Goal: Information Seeking & Learning: Compare options

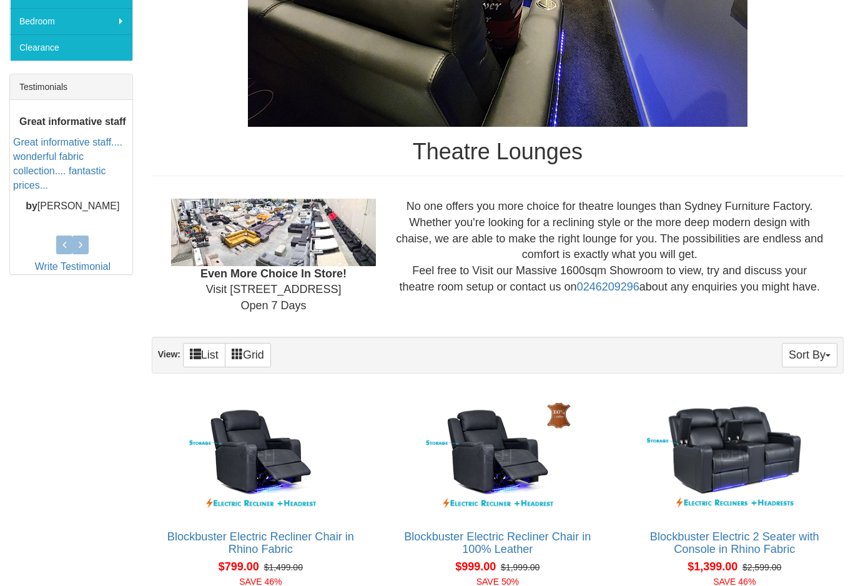
scroll to position [459, 0]
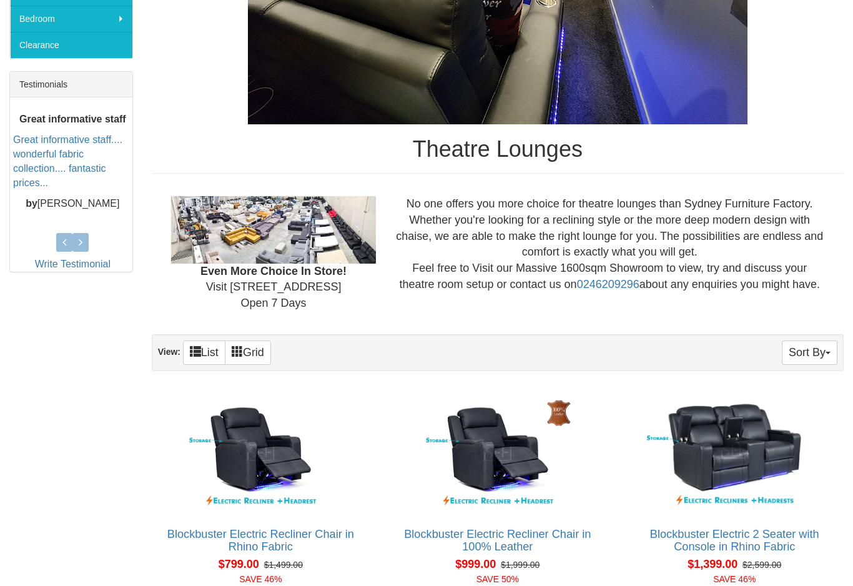
click at [812, 352] on button "Sort By" at bounding box center [810, 352] width 56 height 24
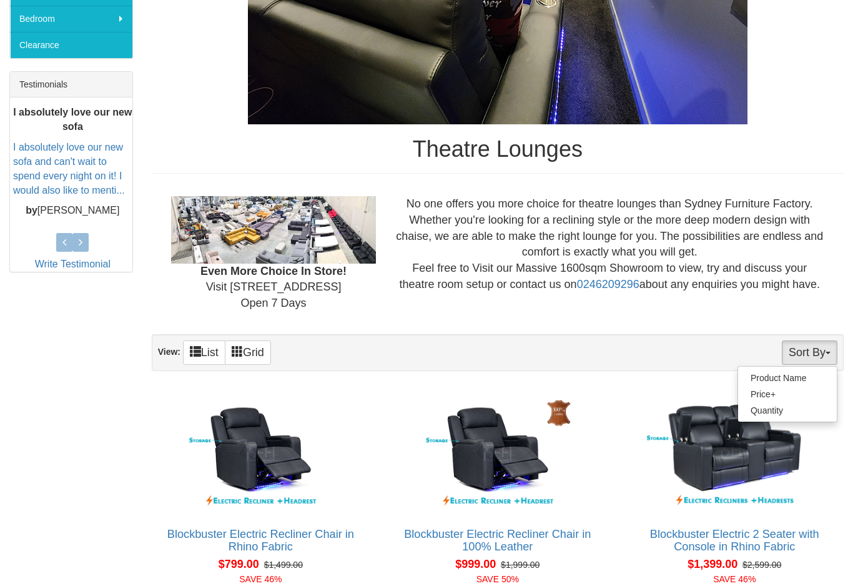
click at [768, 392] on link "Price+" at bounding box center [787, 394] width 99 height 16
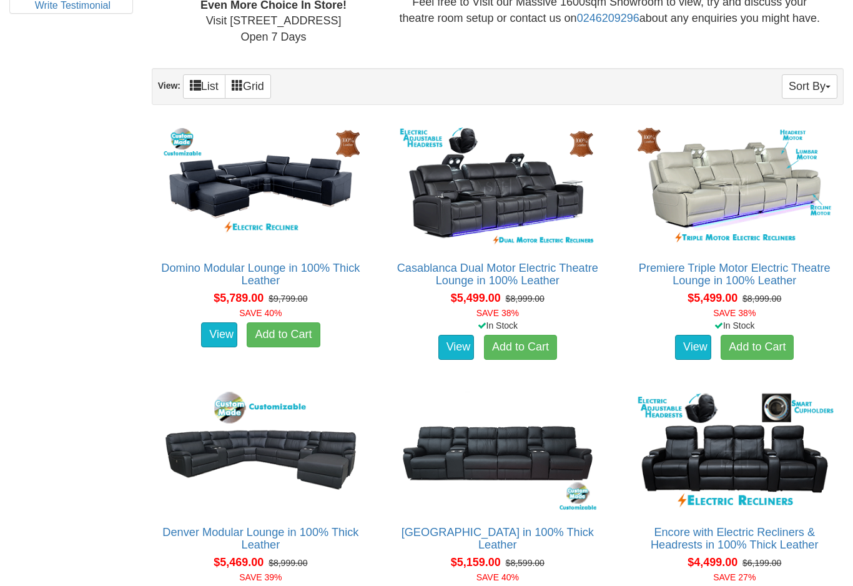
scroll to position [772, 0]
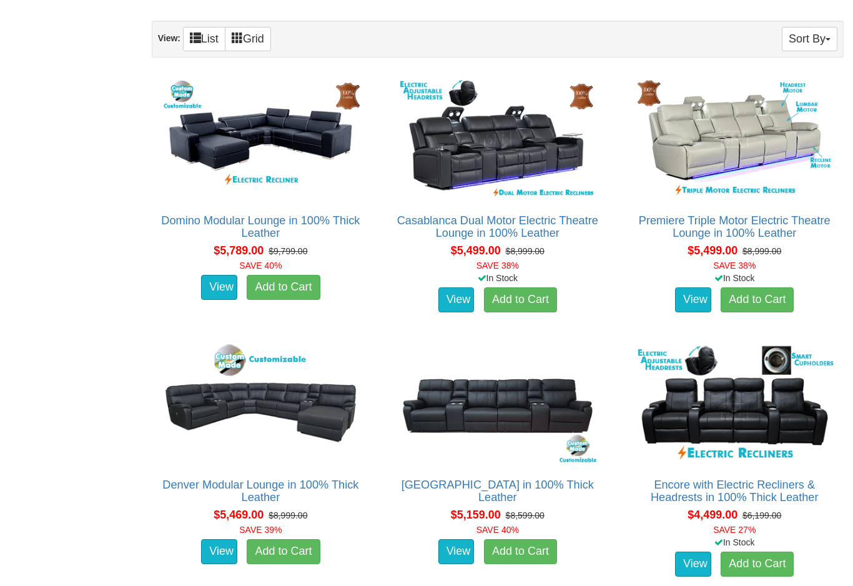
click at [498, 490] on link "[GEOGRAPHIC_DATA] in 100% Thick Leather" at bounding box center [498, 490] width 192 height 25
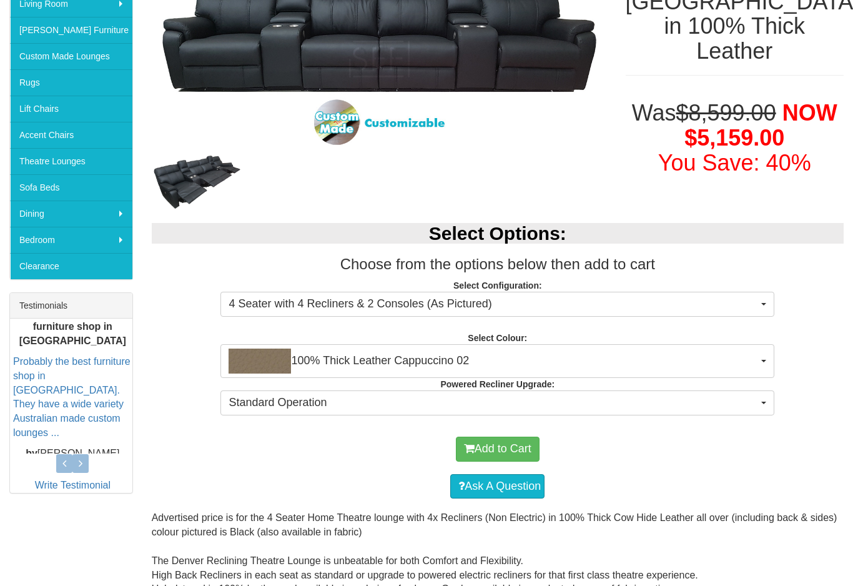
scroll to position [240, 0]
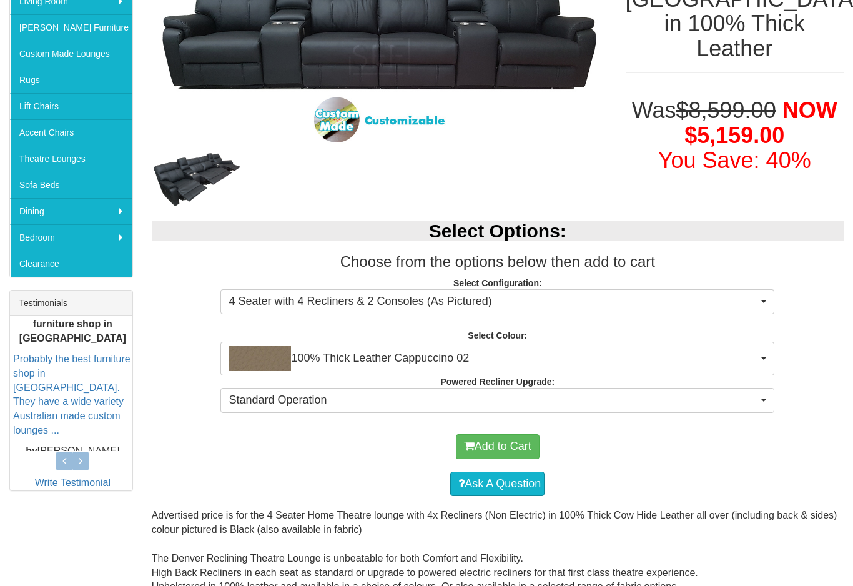
click at [751, 360] on span "100% Thick Leather Cappuccino 02" at bounding box center [494, 358] width 530 height 25
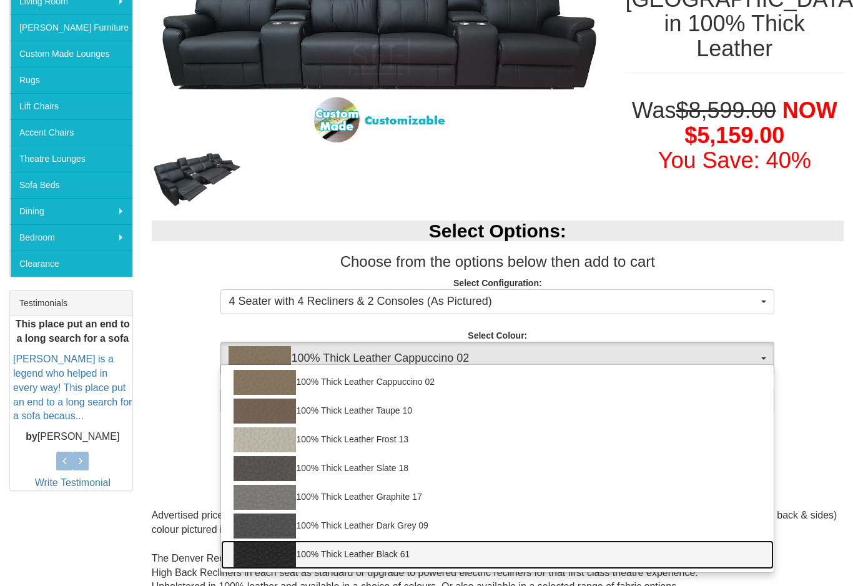
click at [436, 553] on link "100% Thick Leather Black 61" at bounding box center [497, 554] width 553 height 29
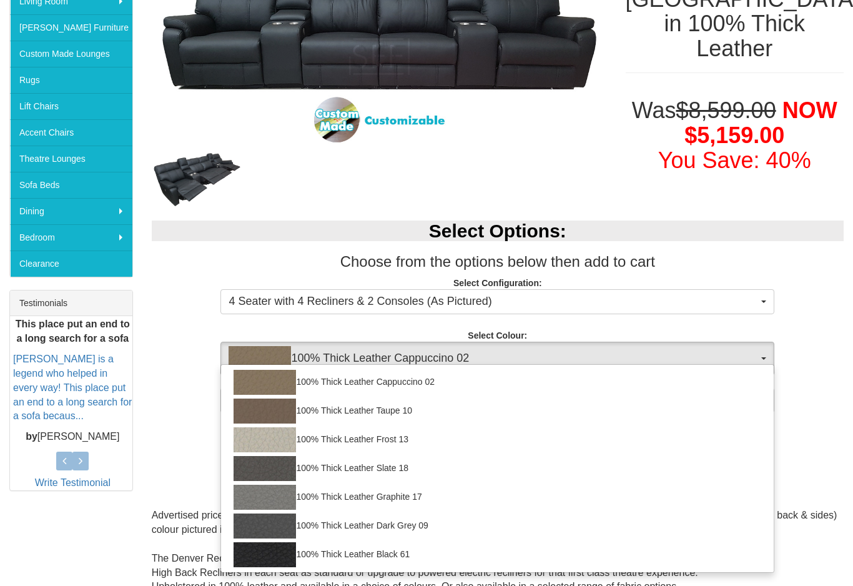
select select "1952"
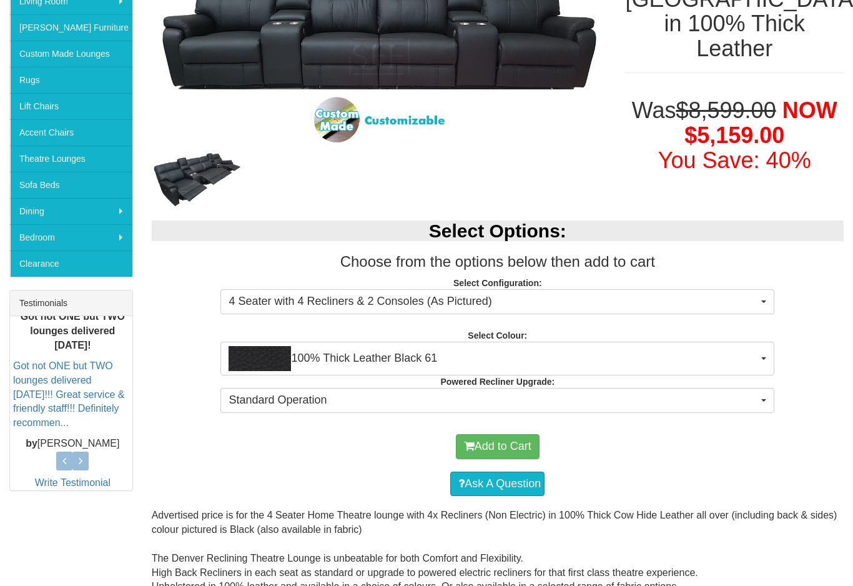
click at [761, 398] on button "Standard Operation" at bounding box center [497, 400] width 554 height 25
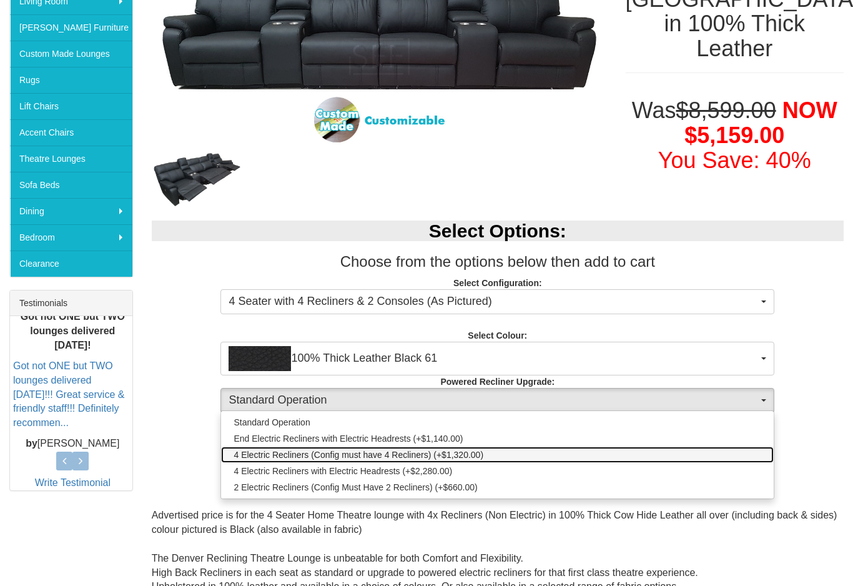
click at [488, 453] on link "4 Electric Recliners (Config must have 4 Recliners) (+$1,320.00)" at bounding box center [497, 455] width 553 height 16
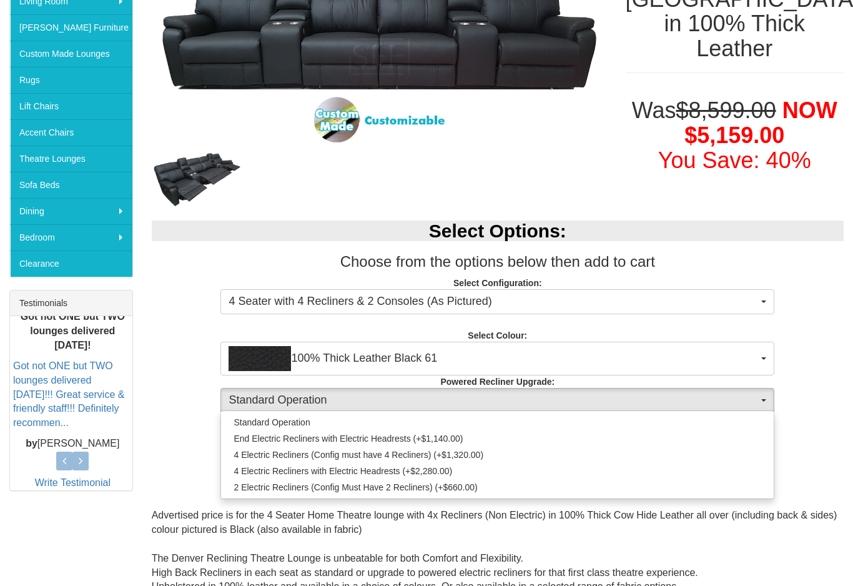
select select "1254"
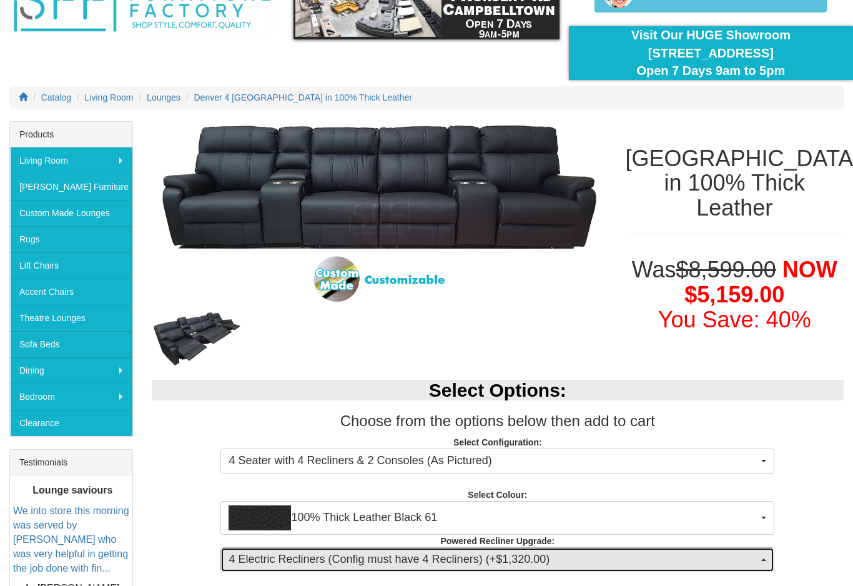
scroll to position [70, 0]
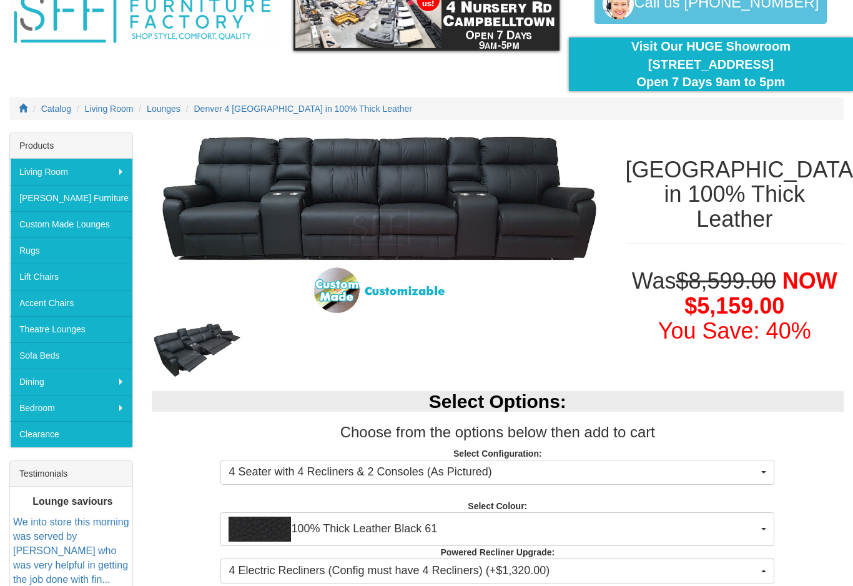
click at [190, 345] on img at bounding box center [197, 350] width 91 height 57
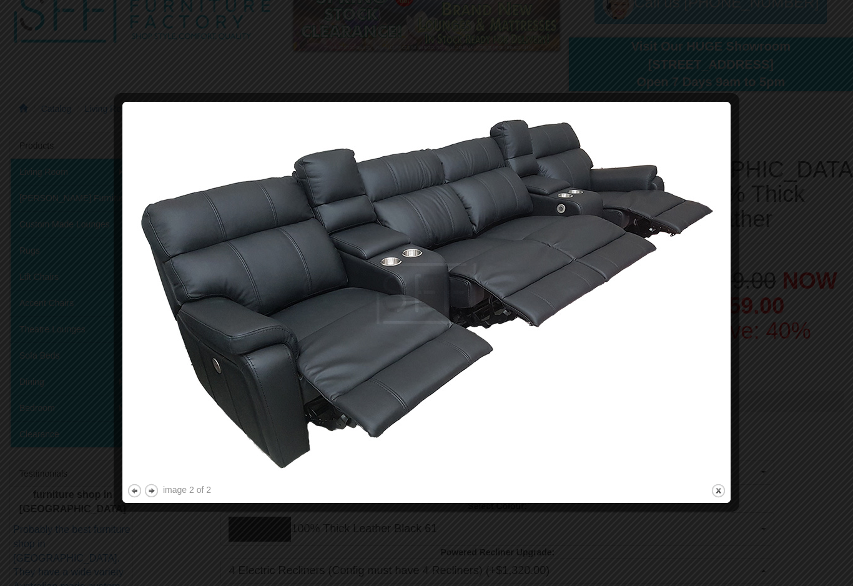
click at [37, 298] on div at bounding box center [426, 293] width 853 height 586
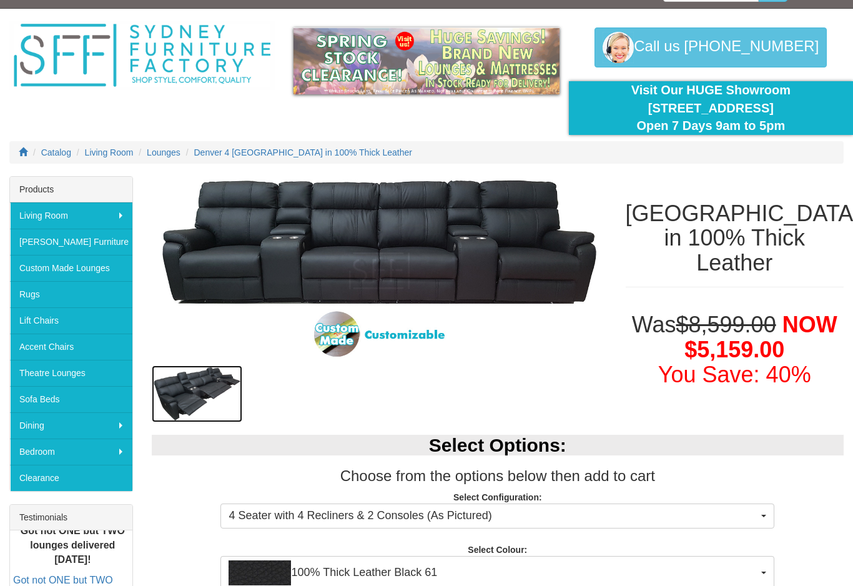
scroll to position [0, 0]
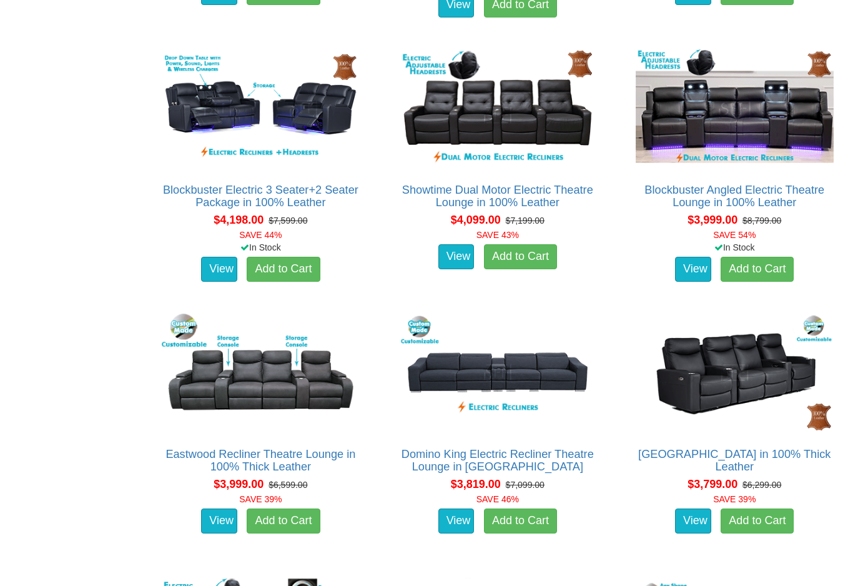
scroll to position [1596, 0]
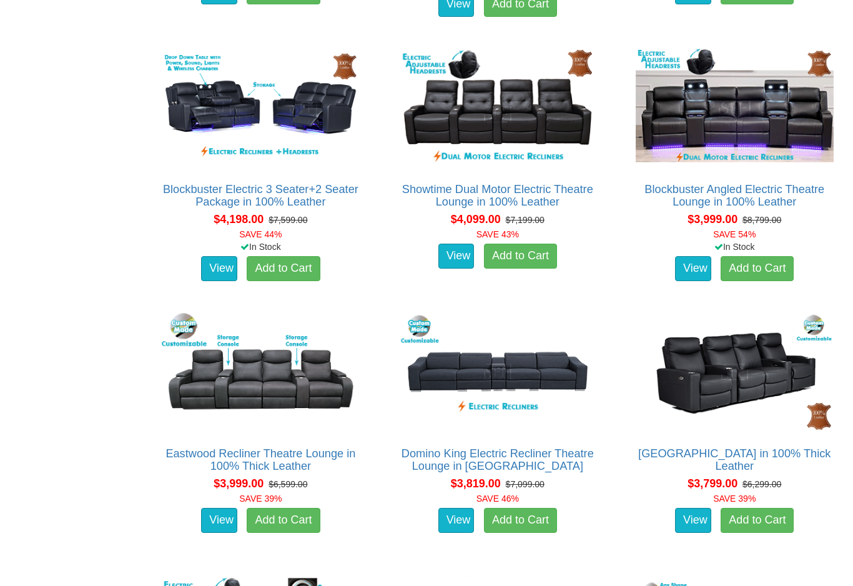
click at [208, 466] on link "Eastwood Recliner Theatre Lounge in 100% Thick Leather" at bounding box center [260, 459] width 190 height 25
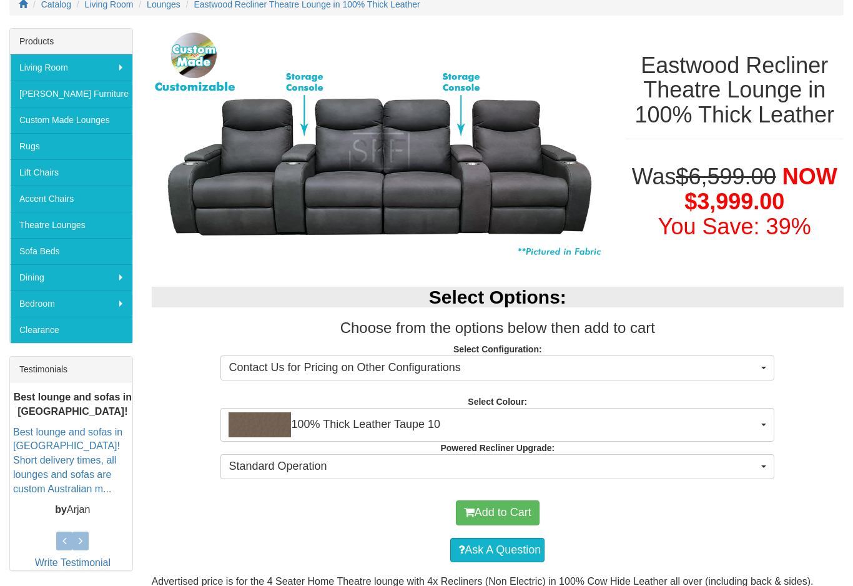
scroll to position [150, 0]
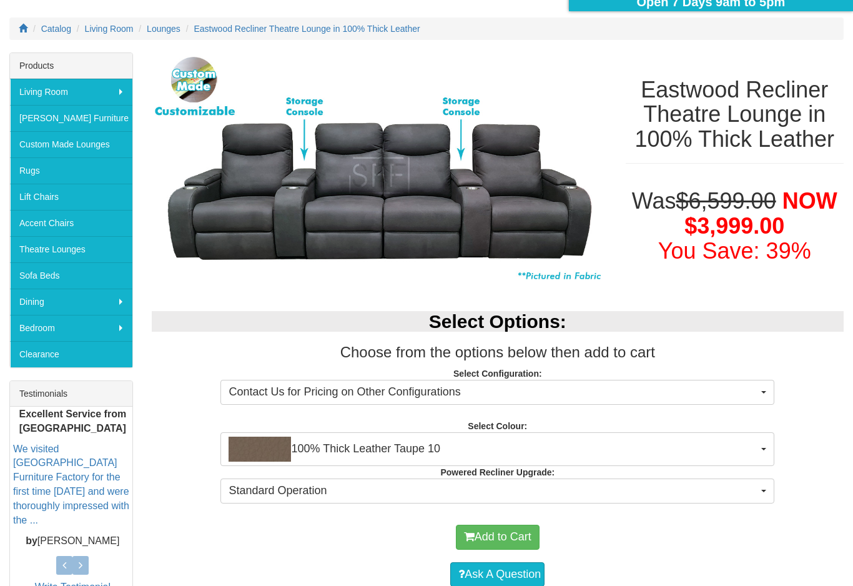
click at [765, 493] on button "Standard Operation" at bounding box center [497, 490] width 554 height 25
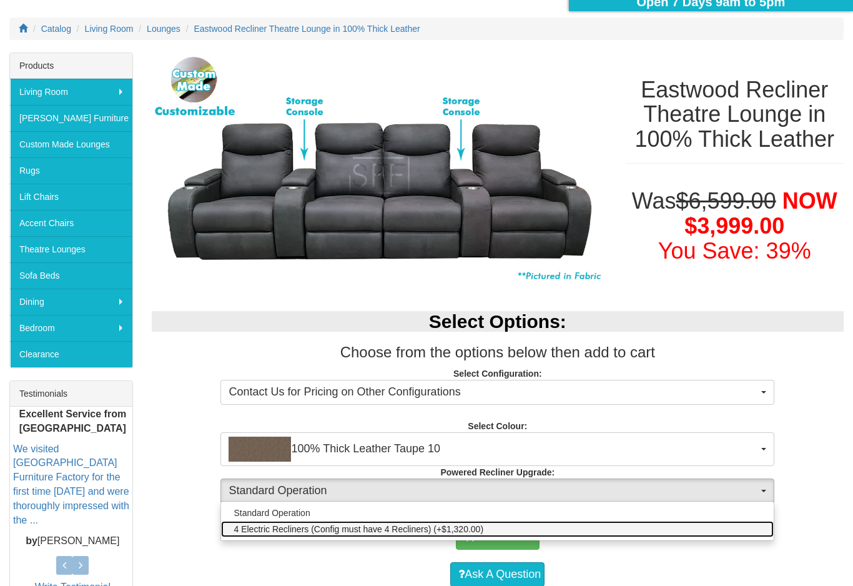
click at [477, 528] on span "4 Electric Recliners (Config must have 4 Recliners) (+$1,320.00)" at bounding box center [359, 529] width 250 height 12
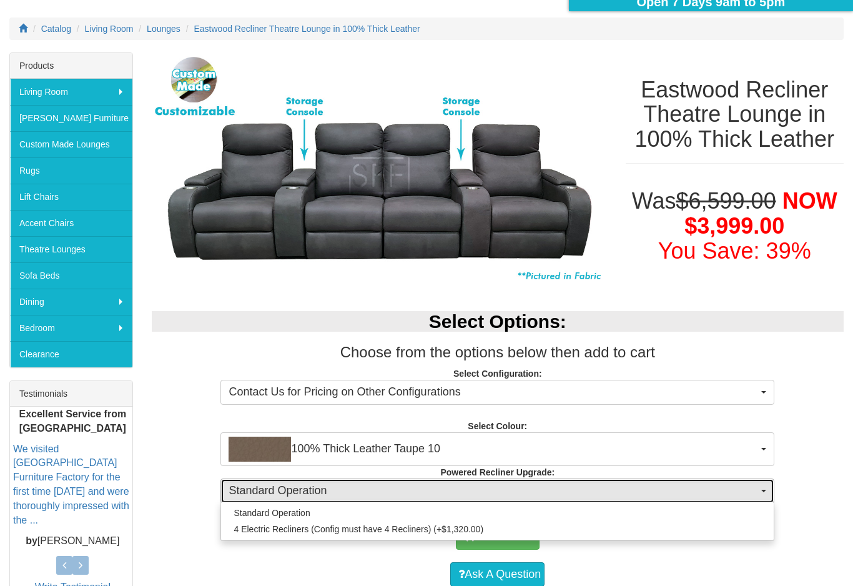
select select "1254"
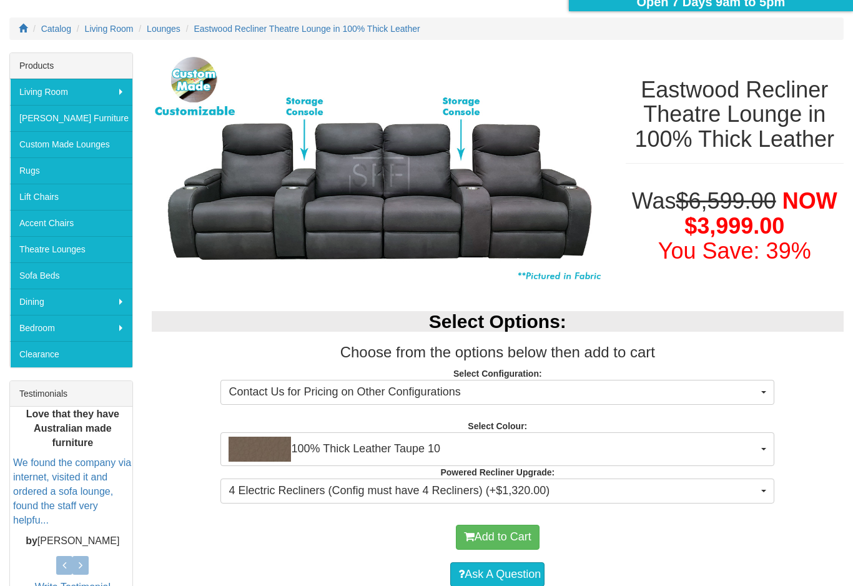
click at [752, 397] on span "Contact Us for Pricing on Other Configurations" at bounding box center [494, 392] width 530 height 16
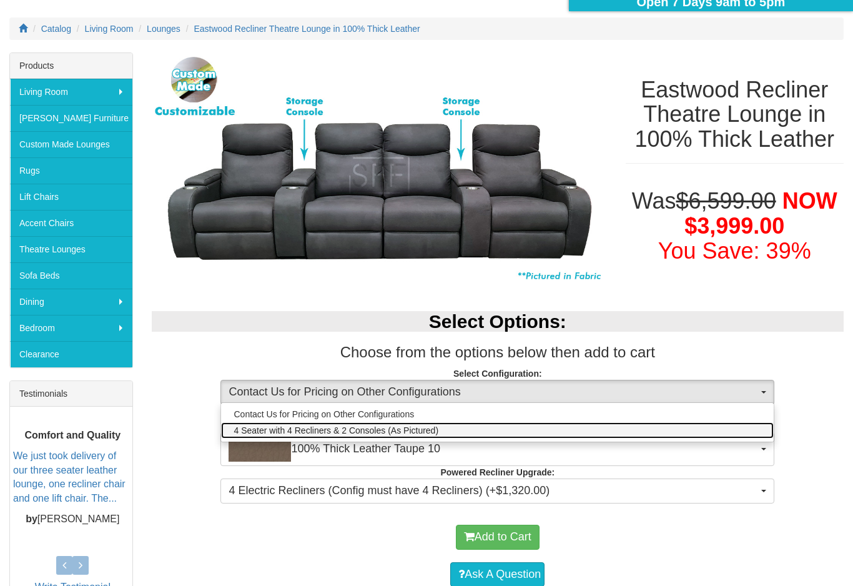
click at [445, 433] on link "4 Seater with 4 Recliners & 2 Consoles (As Pictured)" at bounding box center [497, 430] width 553 height 16
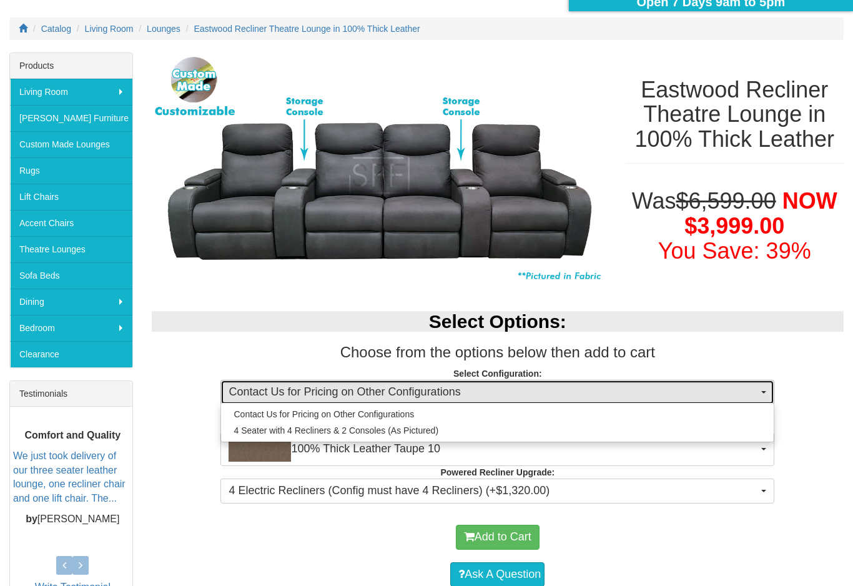
select select "1353"
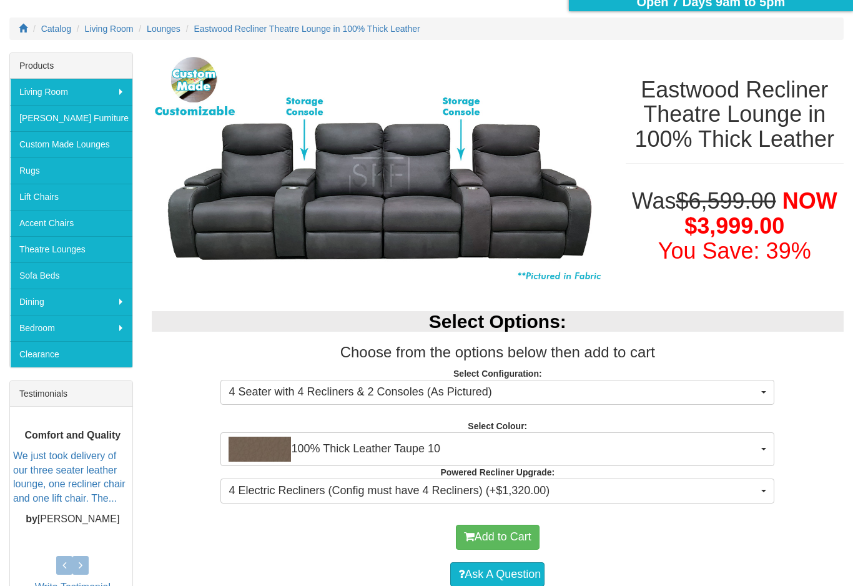
click at [761, 451] on button "100% Thick Leather Taupe 10" at bounding box center [497, 449] width 554 height 34
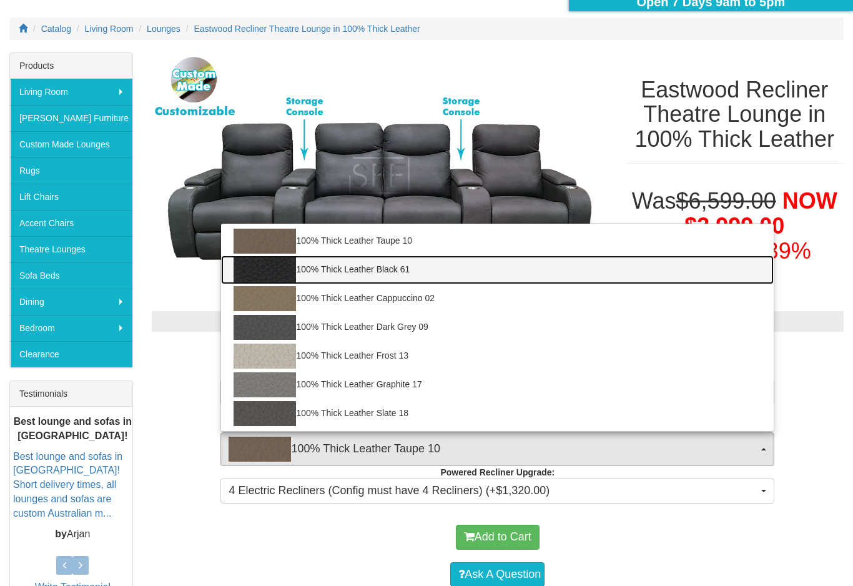
click at [427, 264] on link "100% Thick Leather Black 61" at bounding box center [497, 269] width 553 height 29
select select "1952"
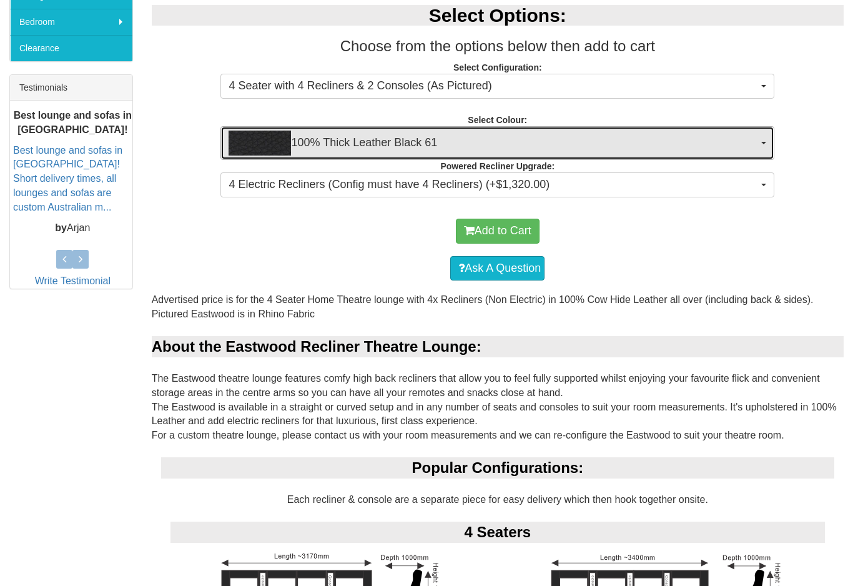
scroll to position [423, 0]
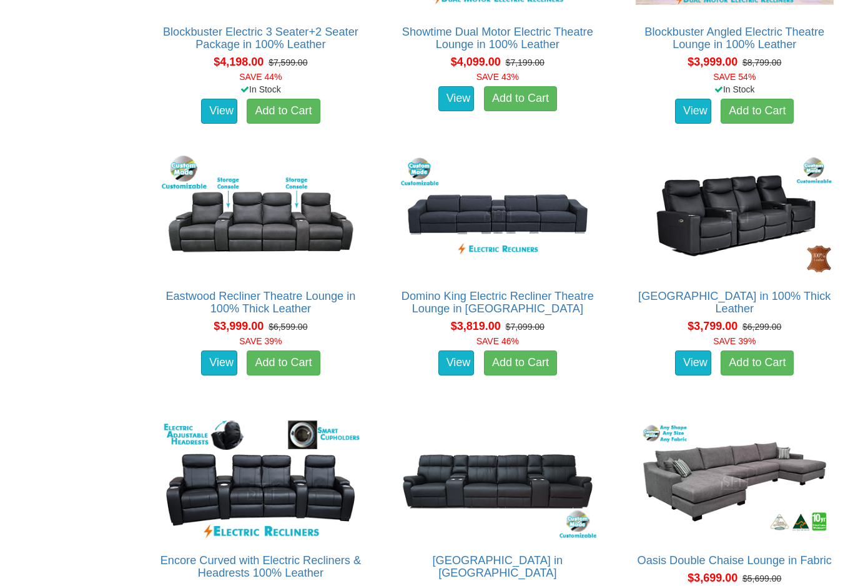
scroll to position [1744, 0]
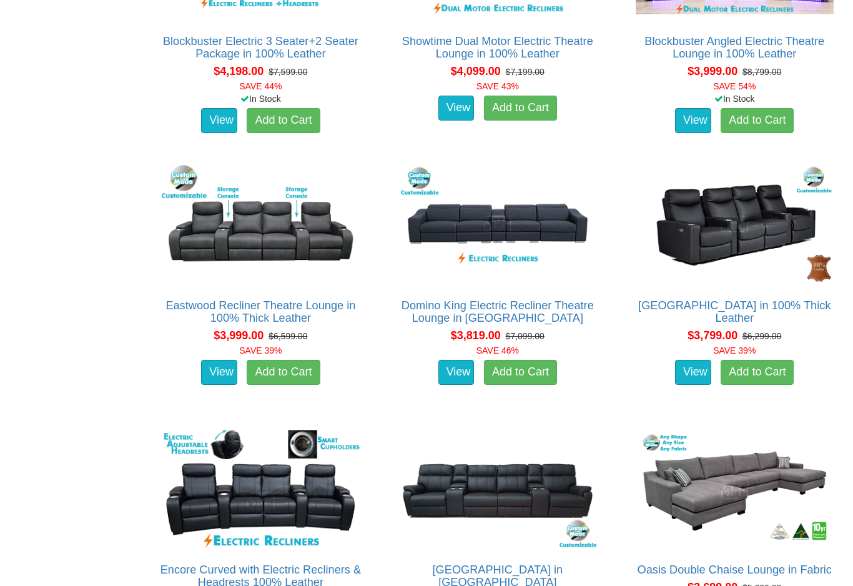
click at [743, 307] on link "[GEOGRAPHIC_DATA] in 100% Thick Leather" at bounding box center [734, 311] width 192 height 25
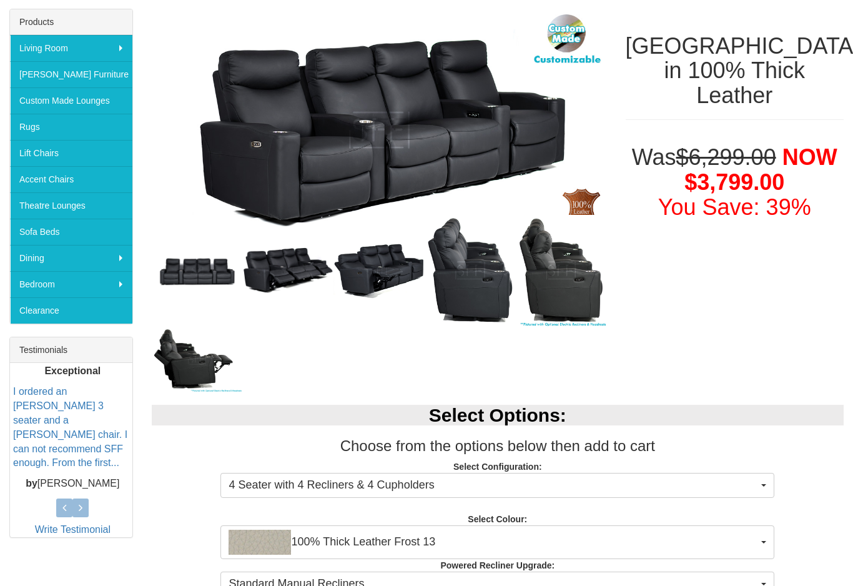
scroll to position [203, 0]
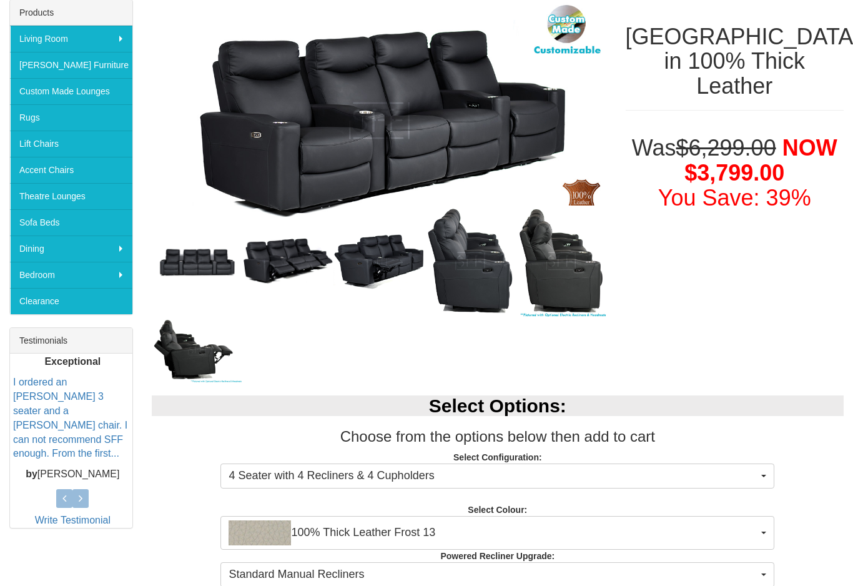
click at [265, 257] on img at bounding box center [287, 261] width 91 height 46
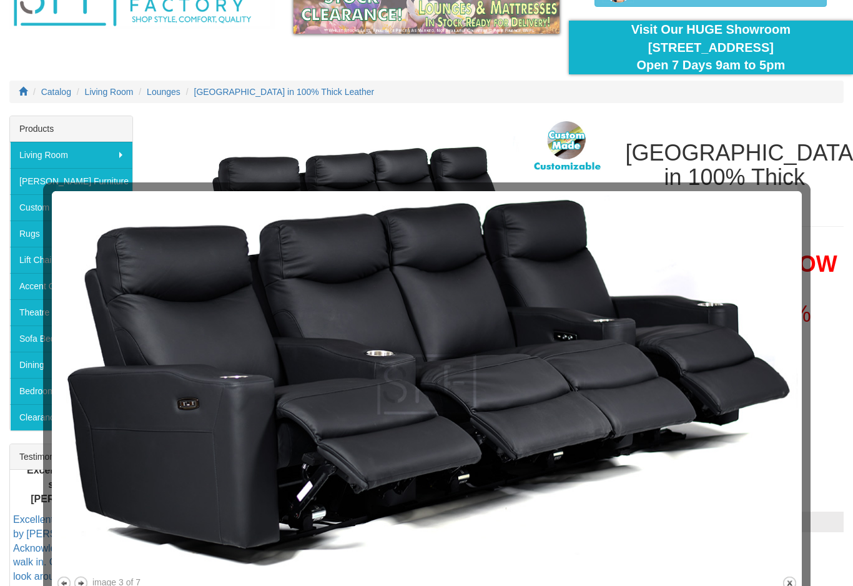
scroll to position [77, 0]
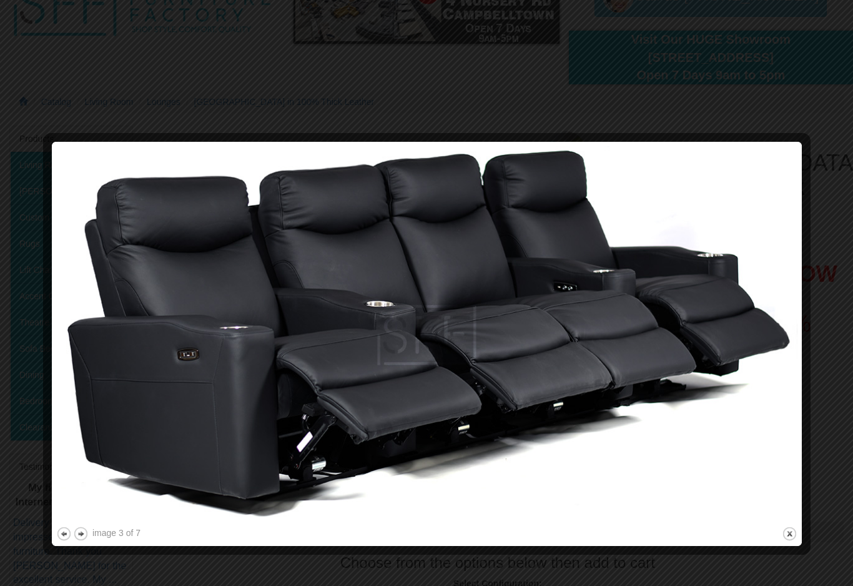
click at [88, 529] on button "next" at bounding box center [81, 534] width 16 height 16
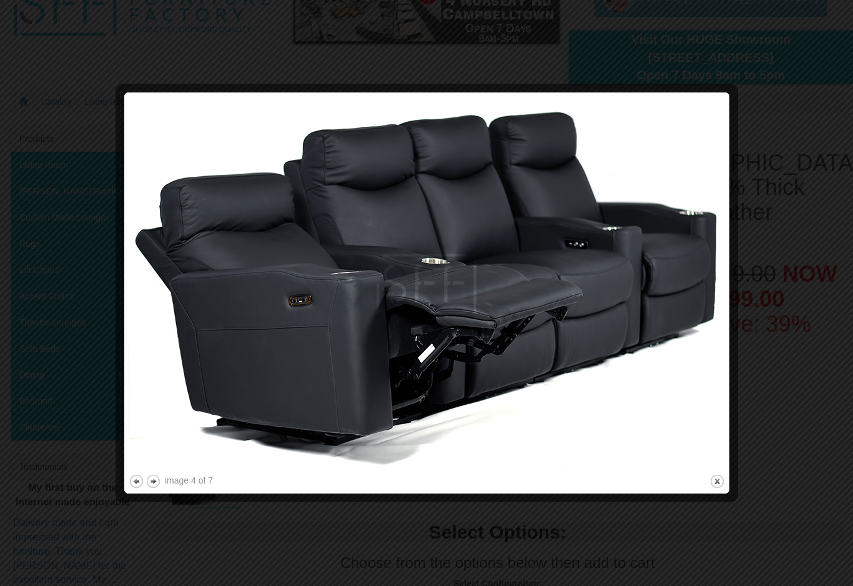
click at [4, 293] on div at bounding box center [426, 293] width 853 height 586
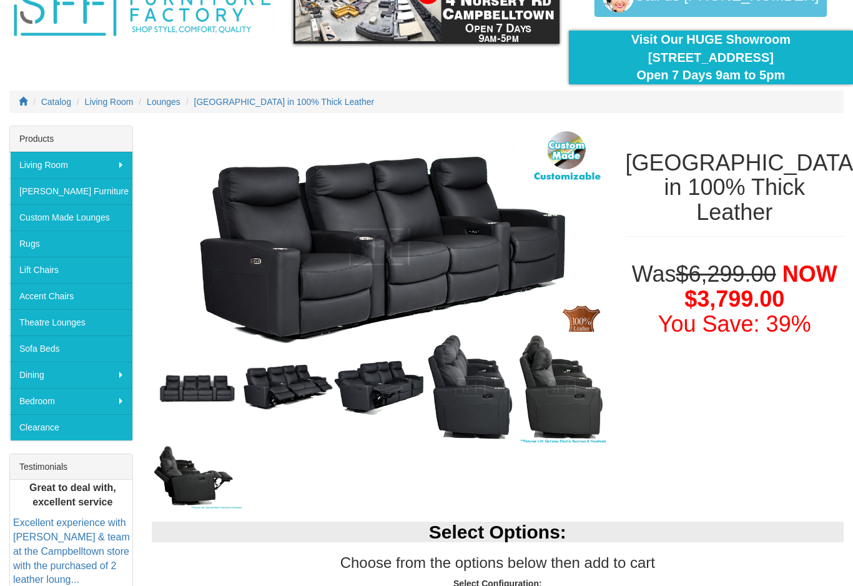
click at [197, 476] on img at bounding box center [197, 476] width 91 height 66
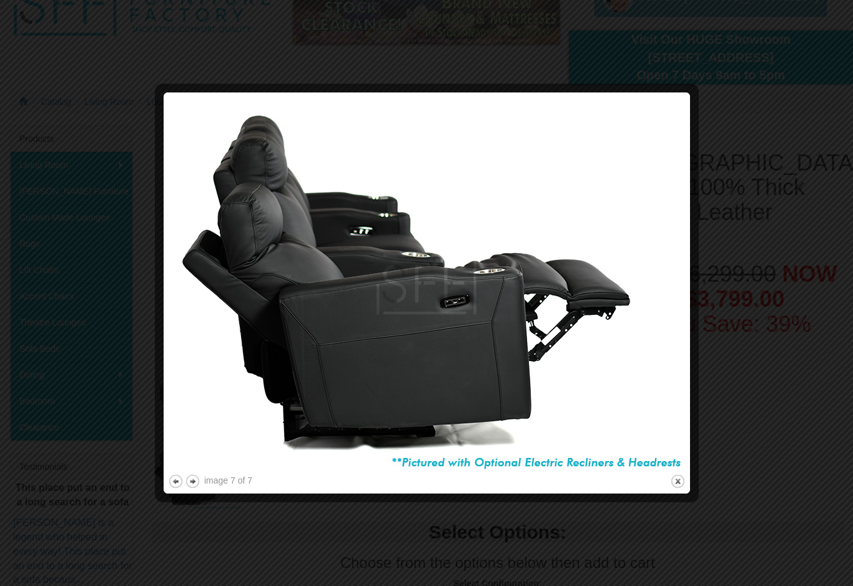
click at [54, 265] on div at bounding box center [426, 293] width 853 height 586
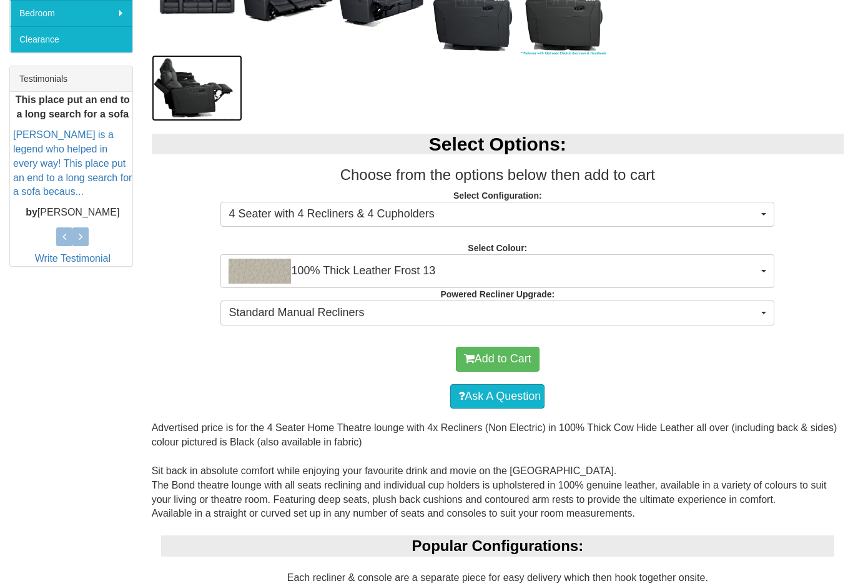
scroll to position [470, 0]
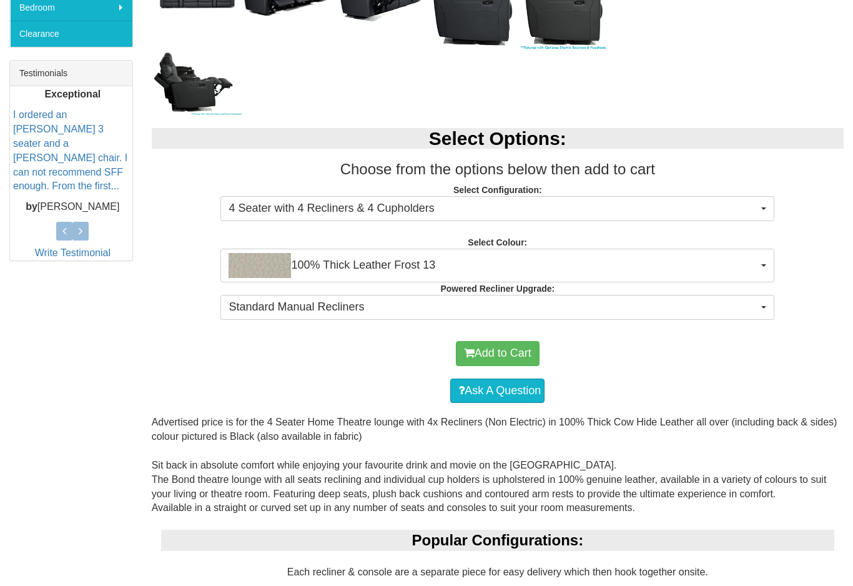
click at [740, 311] on span "Standard Manual Recliners" at bounding box center [494, 307] width 530 height 16
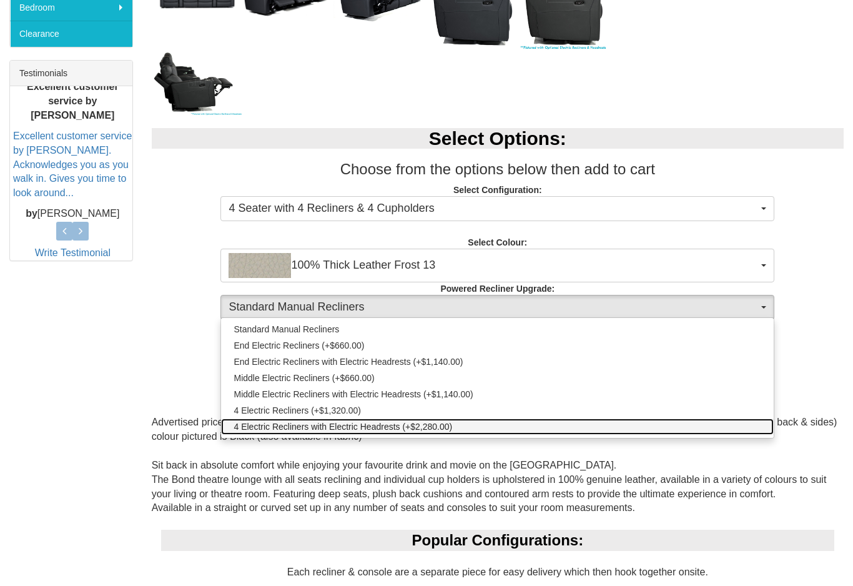
click at [486, 425] on link "4 Electric Recliners with Electric Headrests (+$2,280.00)" at bounding box center [497, 426] width 553 height 16
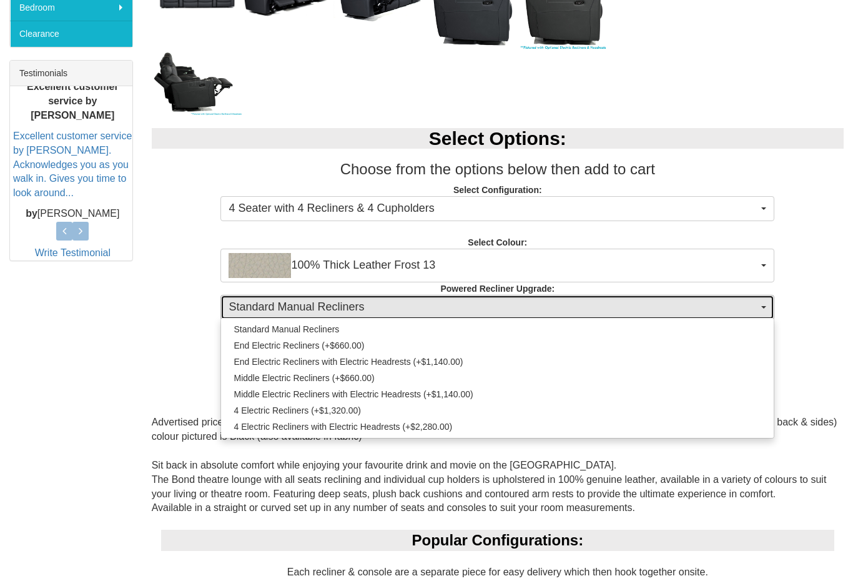
select select "1995"
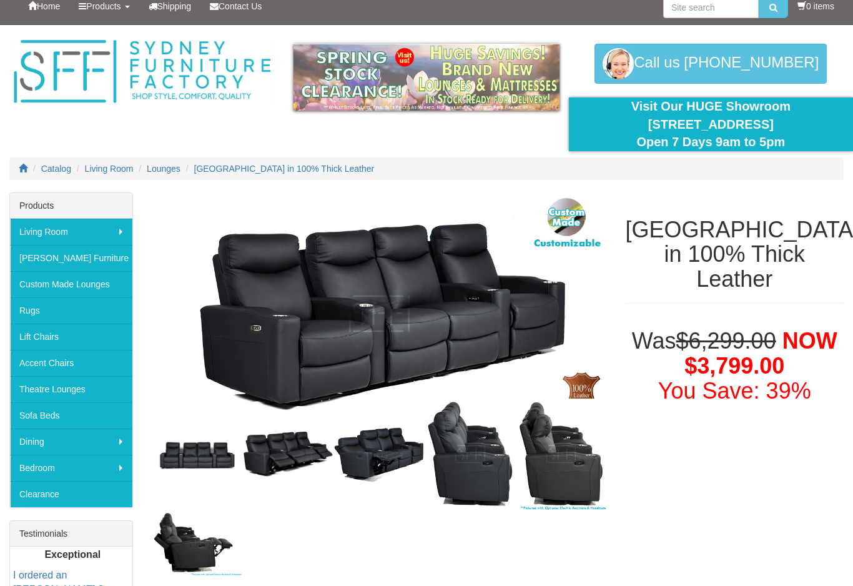
scroll to position [0, 0]
